Goal: Task Accomplishment & Management: Manage account settings

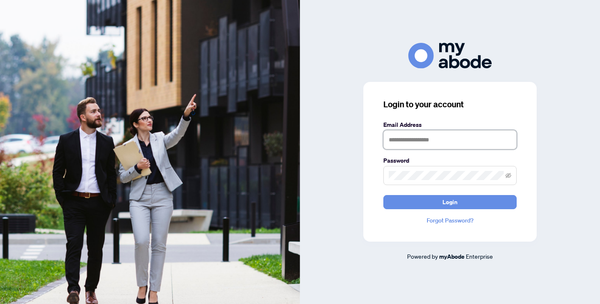
click at [413, 138] on input "text" at bounding box center [449, 139] width 133 height 19
type input "**********"
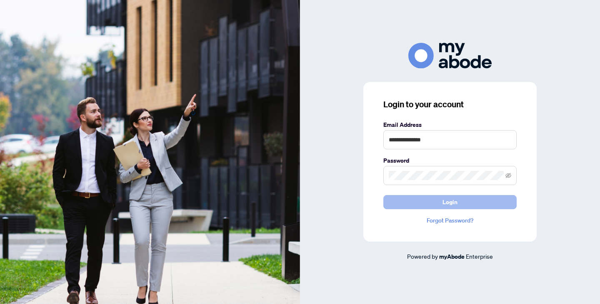
click at [426, 202] on button "Login" at bounding box center [449, 202] width 133 height 14
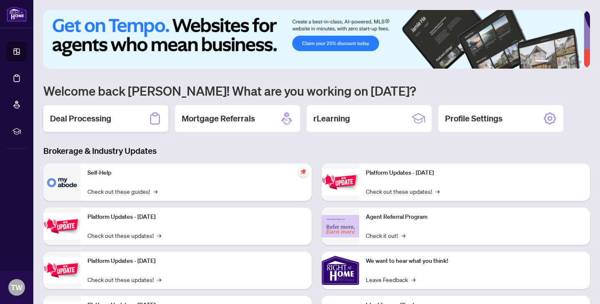
click at [90, 118] on h2 "Deal Processing" at bounding box center [80, 119] width 61 height 12
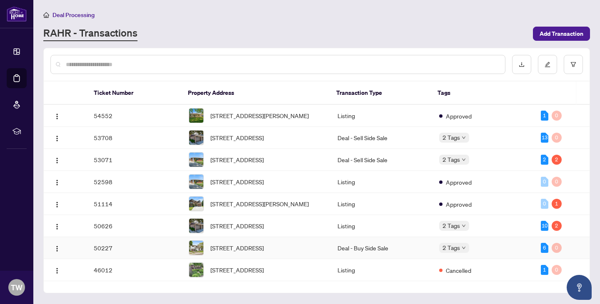
click at [148, 260] on td "50227" at bounding box center [134, 248] width 95 height 22
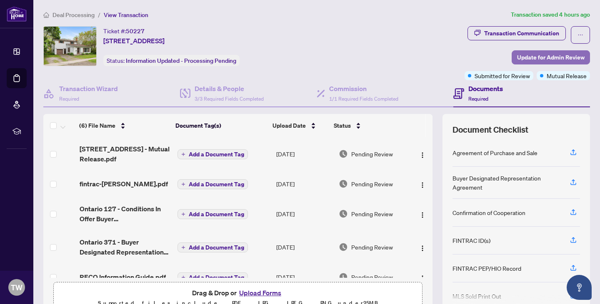
click at [519, 55] on span "Update for Admin Review" at bounding box center [550, 57] width 67 height 13
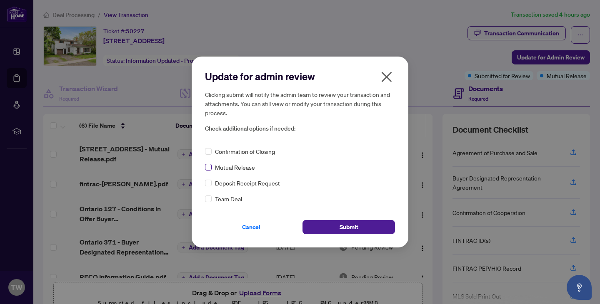
click at [209, 171] on label at bounding box center [208, 167] width 7 height 9
click at [337, 229] on button "Submit" at bounding box center [348, 227] width 92 height 14
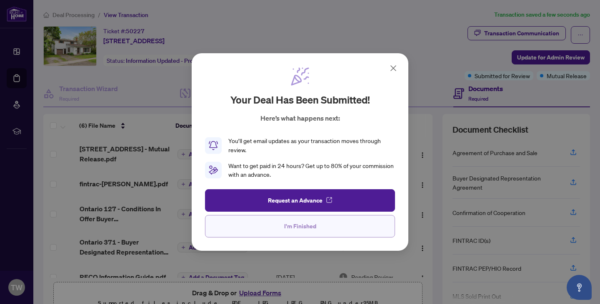
click at [301, 227] on span "I'm Finished" at bounding box center [300, 226] width 32 height 13
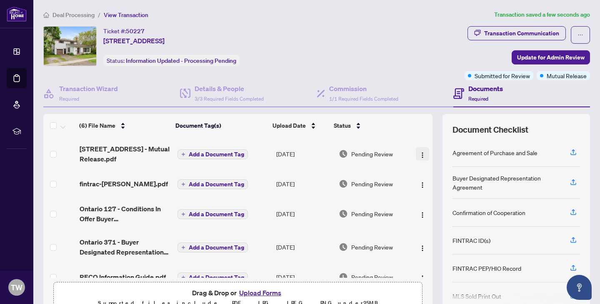
click at [419, 153] on img "button" at bounding box center [422, 155] width 7 height 7
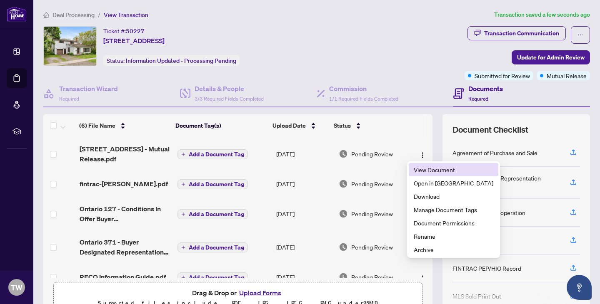
click at [422, 169] on span "View Document" at bounding box center [454, 169] width 80 height 9
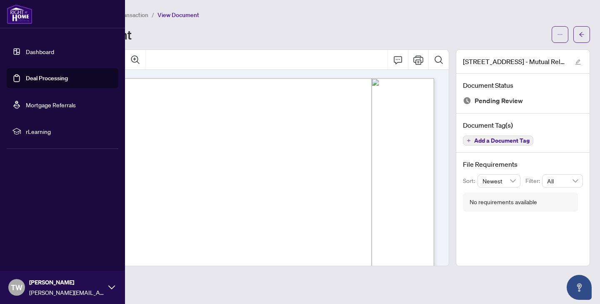
click at [26, 49] on link "Dashboard" at bounding box center [40, 51] width 28 height 7
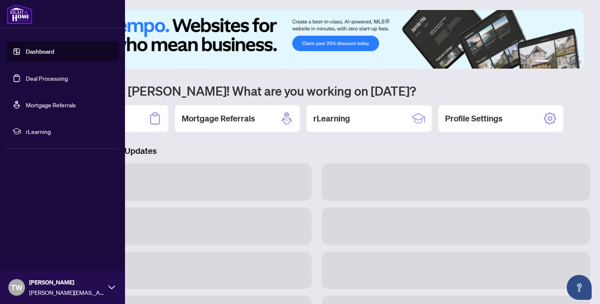
click at [26, 51] on link "Dashboard" at bounding box center [40, 51] width 28 height 7
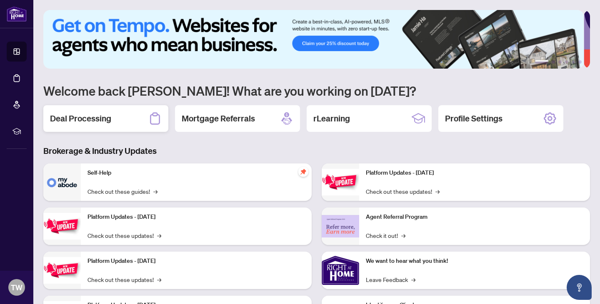
click at [97, 122] on h2 "Deal Processing" at bounding box center [80, 119] width 61 height 12
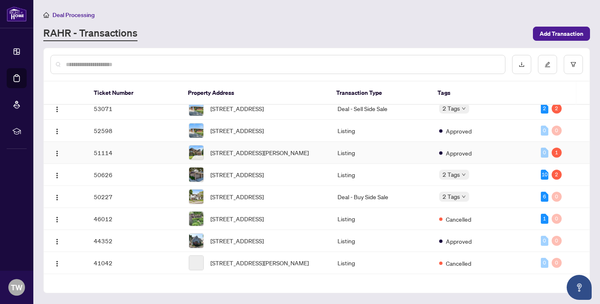
scroll to position [53, 0]
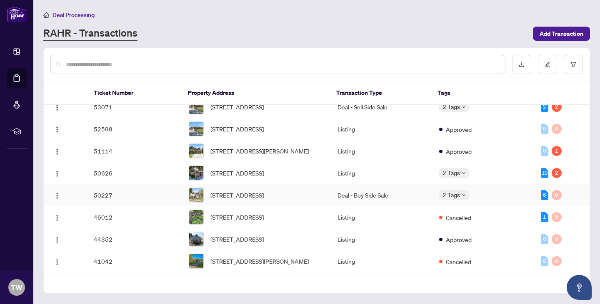
click at [141, 207] on td "50227" at bounding box center [134, 196] width 95 height 22
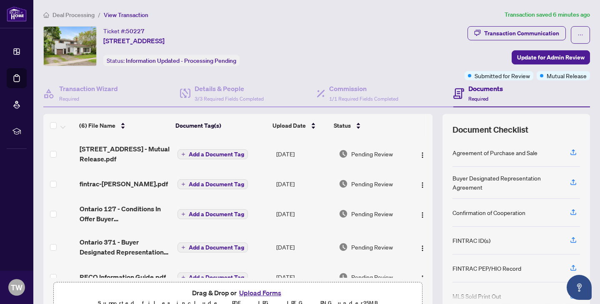
drag, startPoint x: 409, startPoint y: 1, endPoint x: 269, endPoint y: 35, distance: 144.2
click at [165, 36] on span "154 Dalhousie Ave, St. Catharines, Ontario L2N 4X7, Canada" at bounding box center [133, 41] width 61 height 10
